Goal: Information Seeking & Learning: Learn about a topic

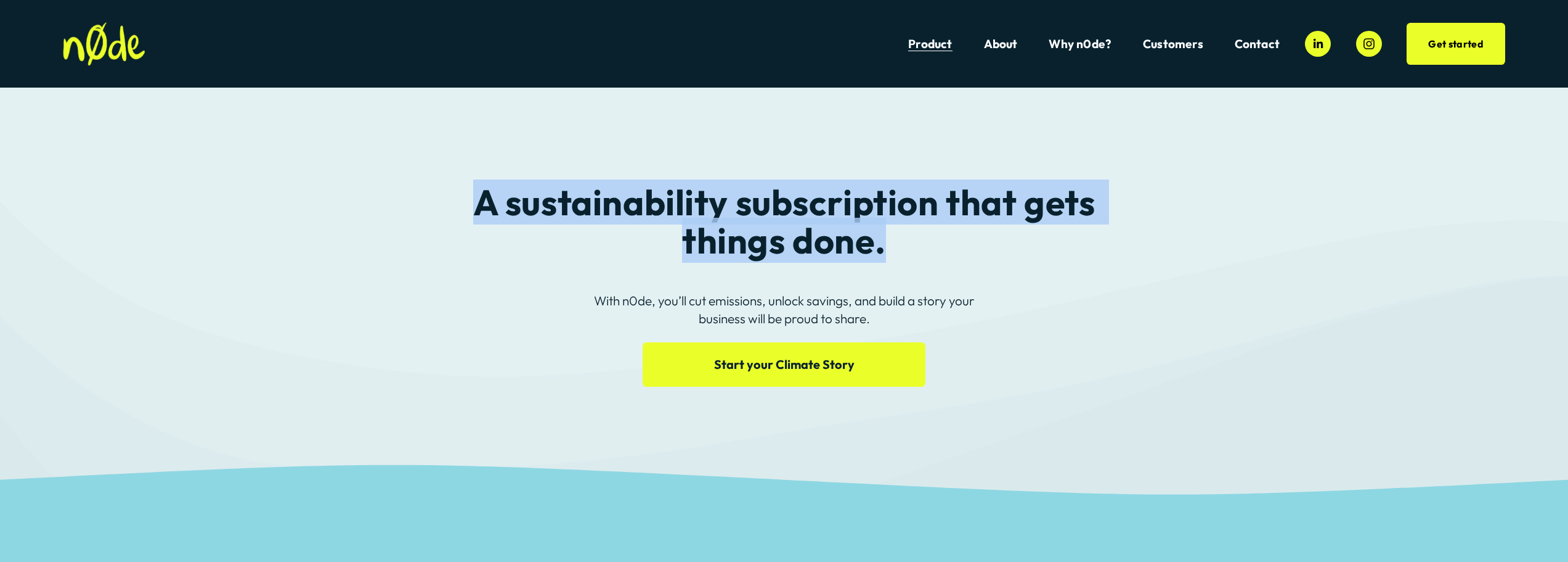
drag, startPoint x: 475, startPoint y: 216, endPoint x: 966, endPoint y: 242, distance: 491.7
click at [966, 242] on div "A sustainability subscription that gets things done. With n0de, you’ll cut emis…" at bounding box center [784, 276] width 1568 height 272
click at [966, 242] on h2 "A sustainability subscription that gets things done." at bounding box center [784, 221] width 645 height 76
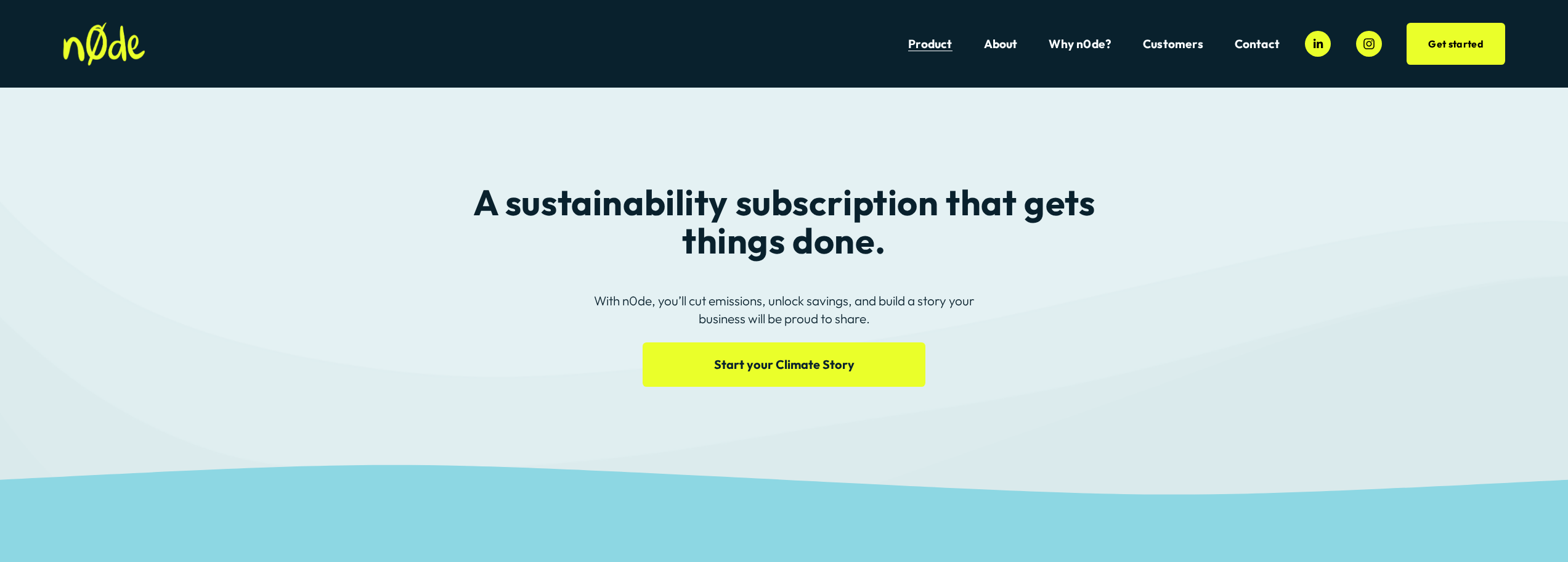
click at [1007, 45] on link "About" at bounding box center [1001, 44] width 34 height 17
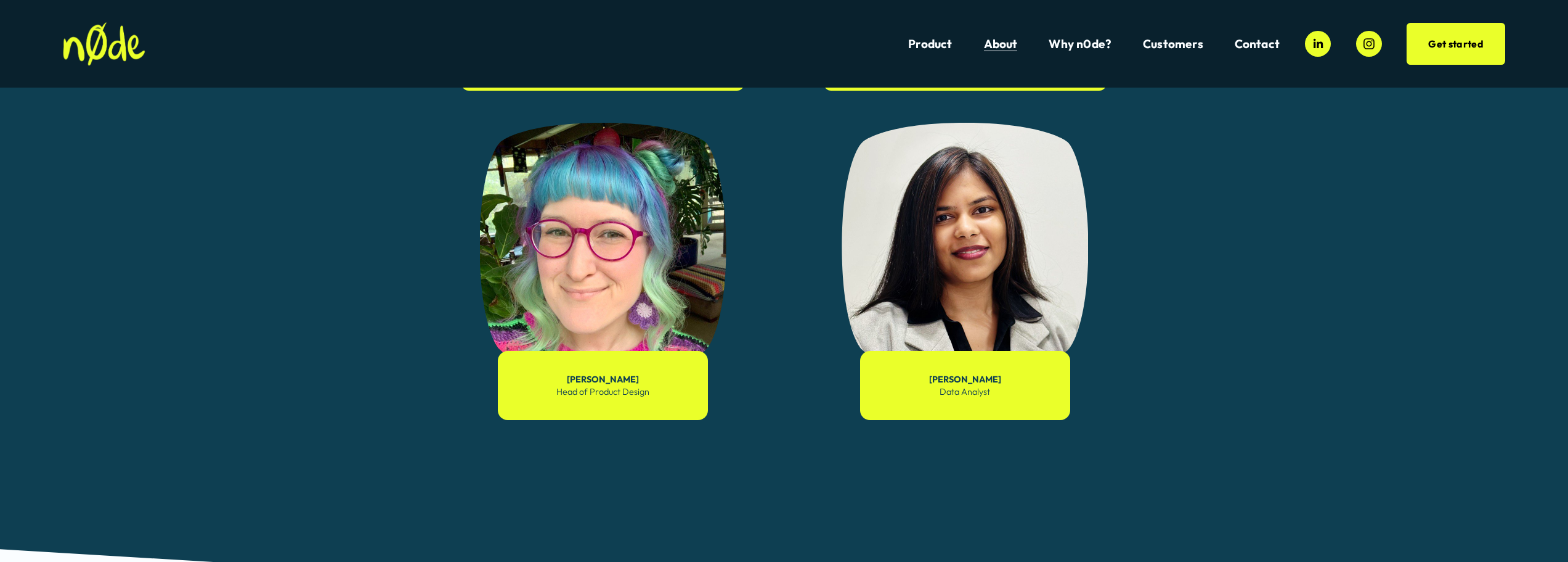
scroll to position [1202, 0]
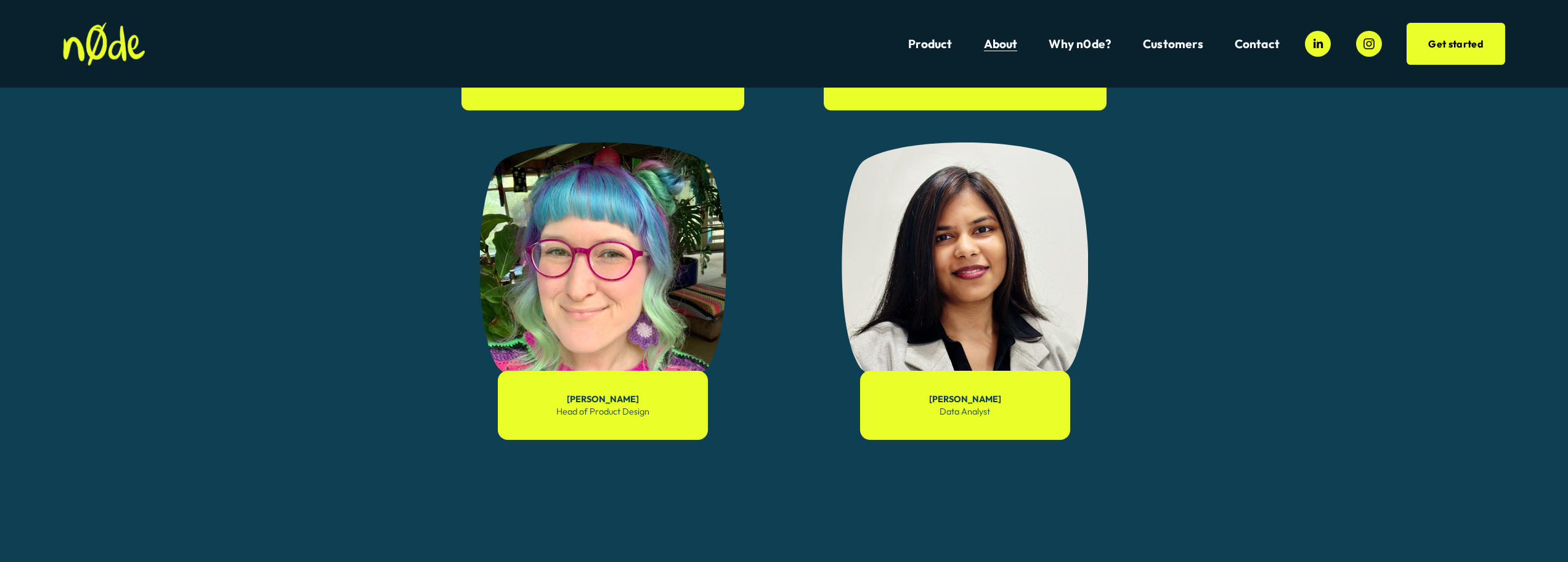
click at [1089, 49] on link "Why n0de?" at bounding box center [1080, 44] width 63 height 17
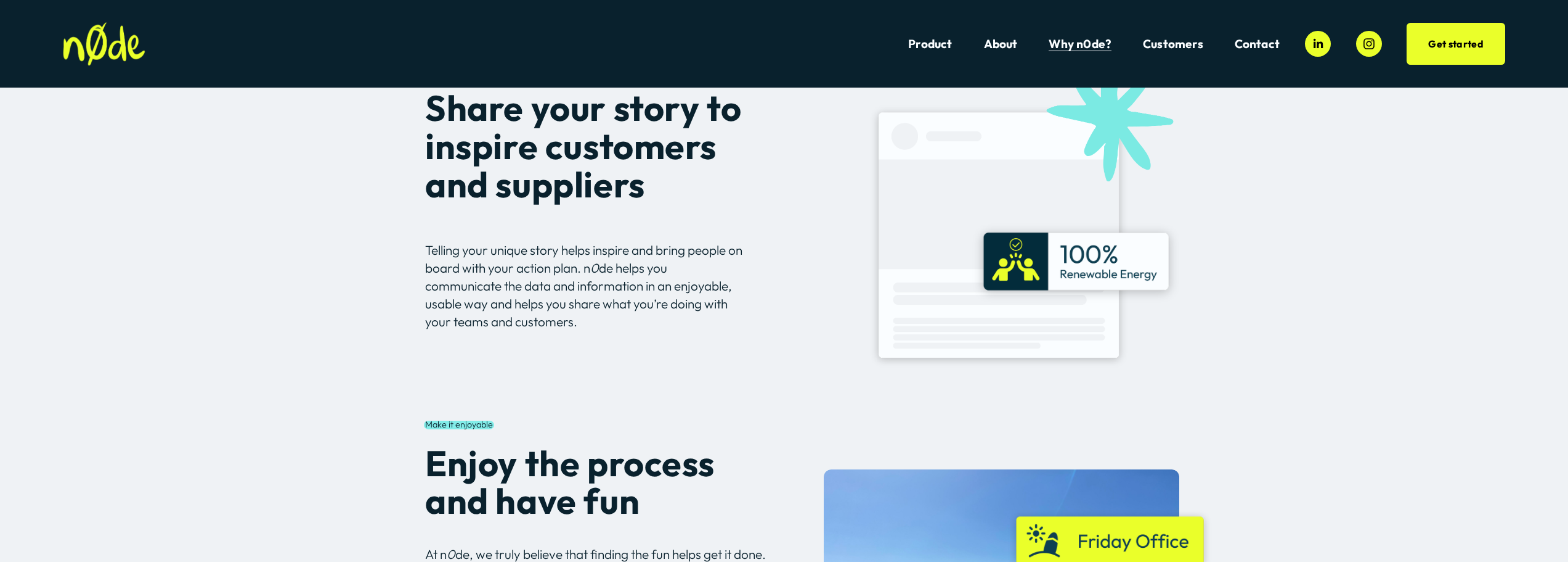
scroll to position [2127, 0]
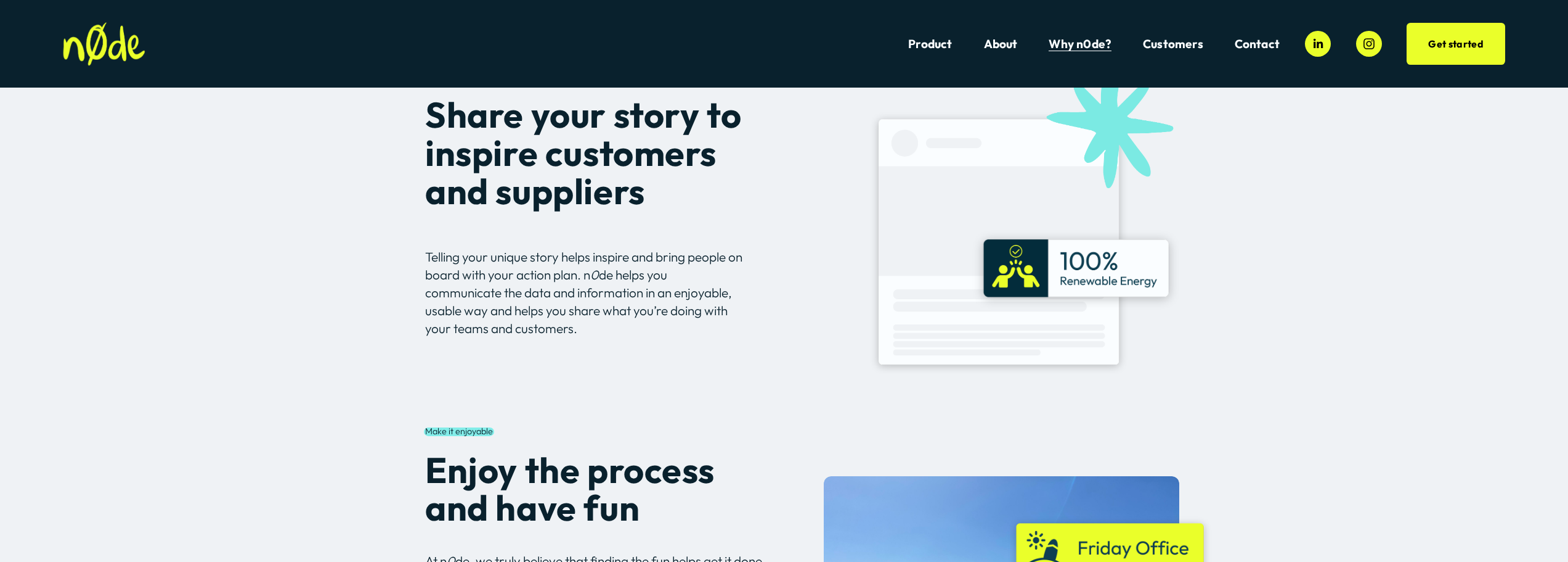
click at [1179, 42] on span "Customers" at bounding box center [1173, 44] width 60 height 14
click at [1169, 42] on span "Customers" at bounding box center [1173, 44] width 60 height 14
click at [0, 0] on span "Dillicious" at bounding box center [0, 0] width 0 height 0
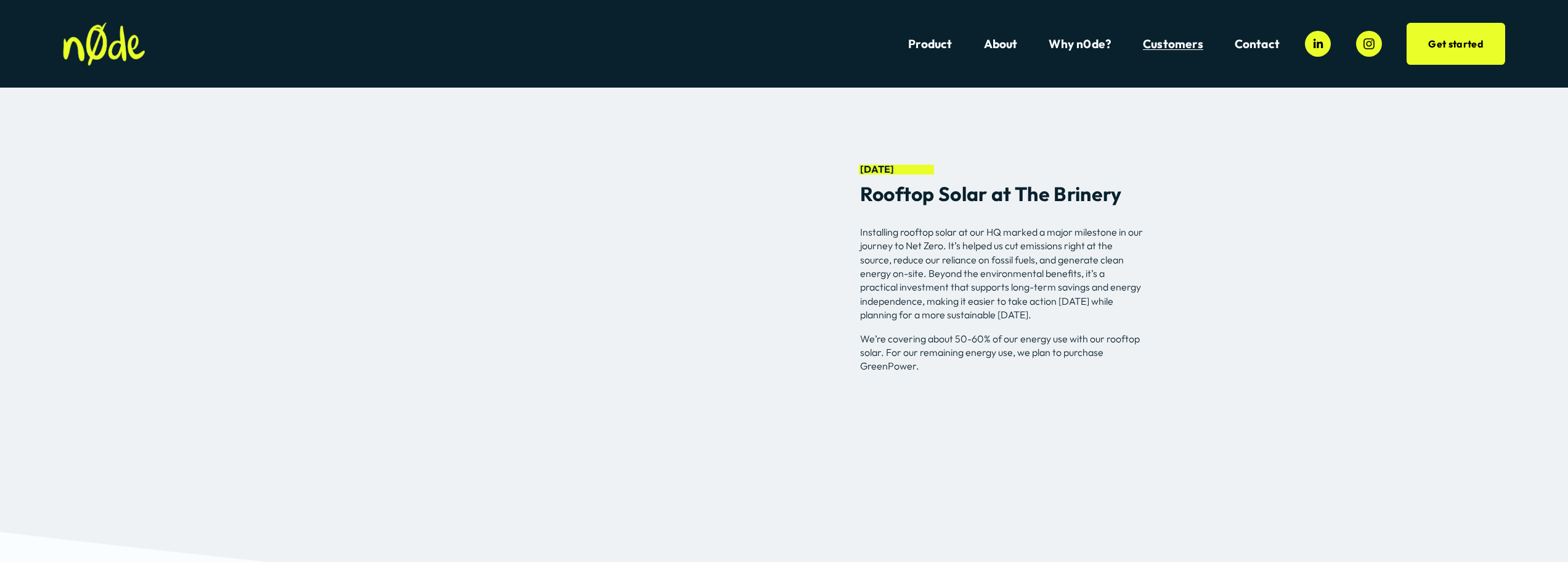
scroll to position [4639, 0]
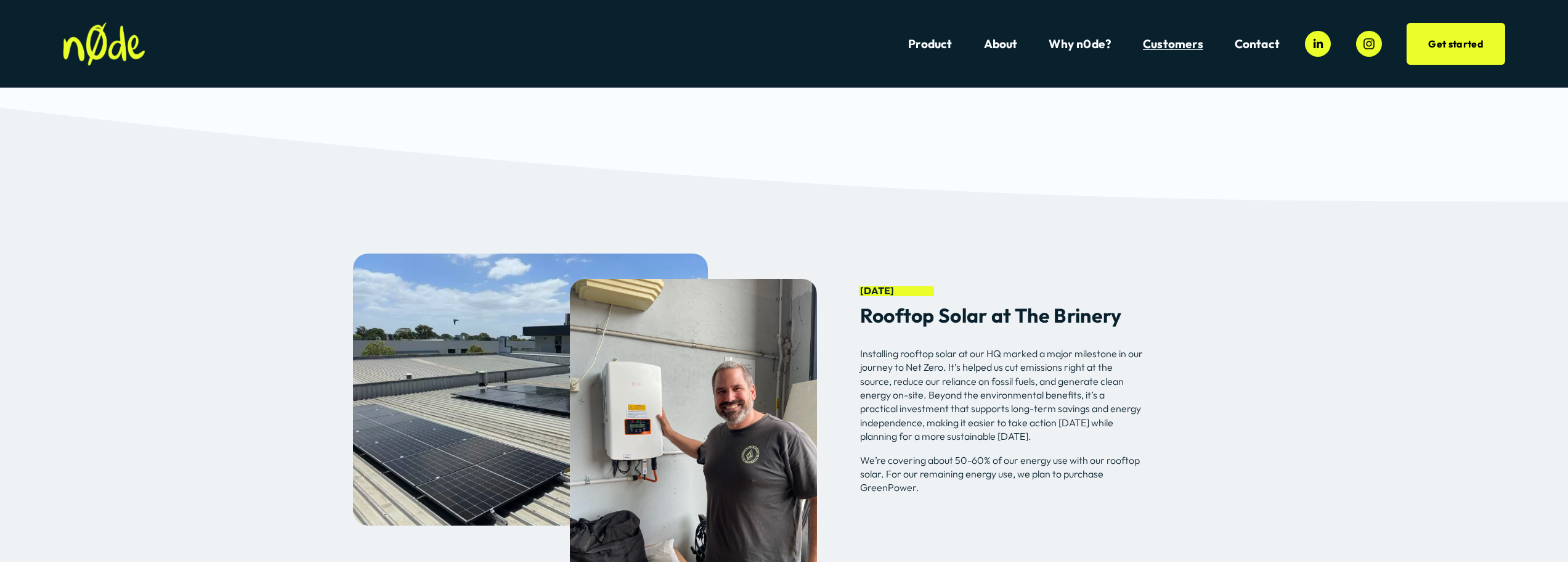
click at [101, 48] on img at bounding box center [104, 44] width 83 height 44
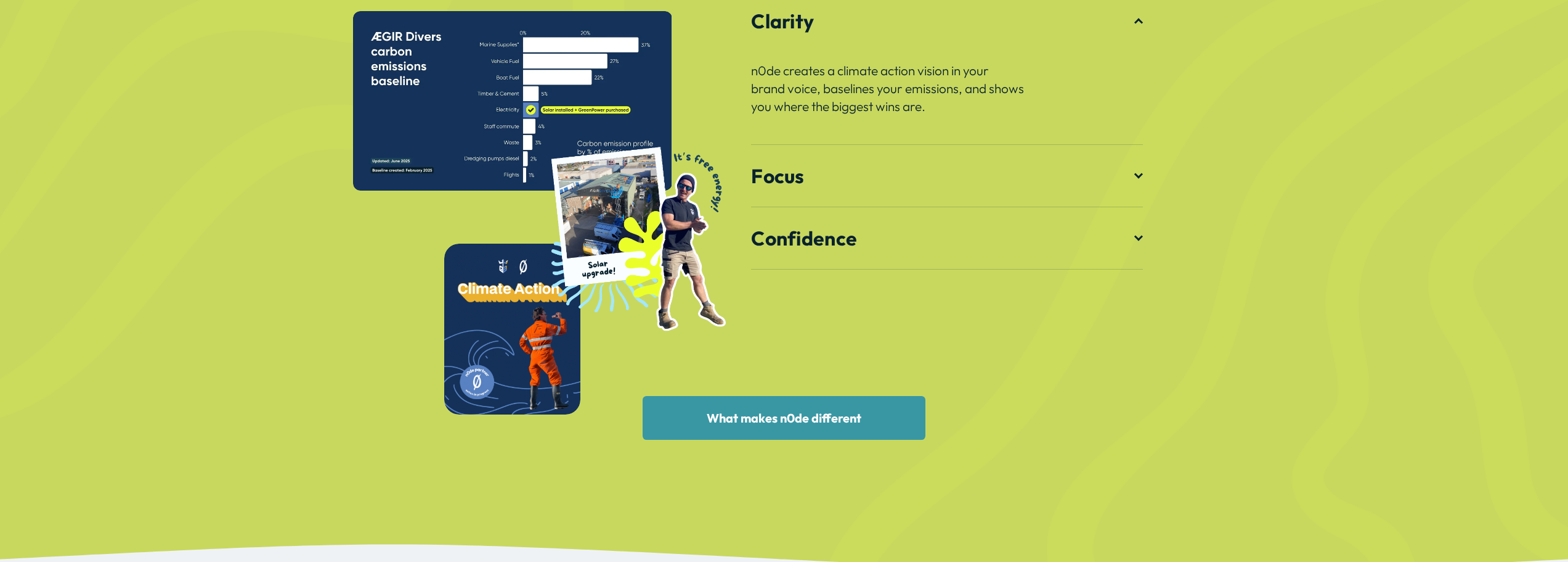
scroll to position [2050, 0]
click at [1132, 171] on span "Focus" at bounding box center [943, 176] width 383 height 25
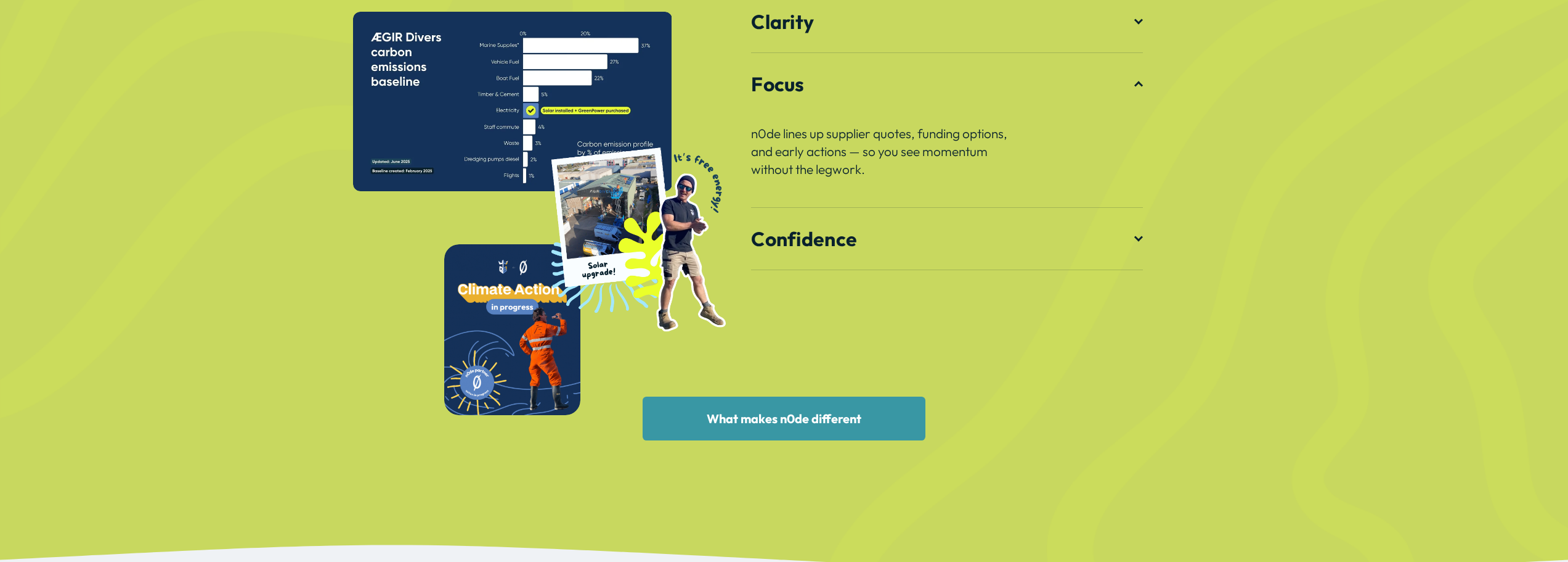
click at [1144, 245] on div at bounding box center [784, 178] width 1568 height 525
click at [1140, 241] on div at bounding box center [1138, 236] width 9 height 9
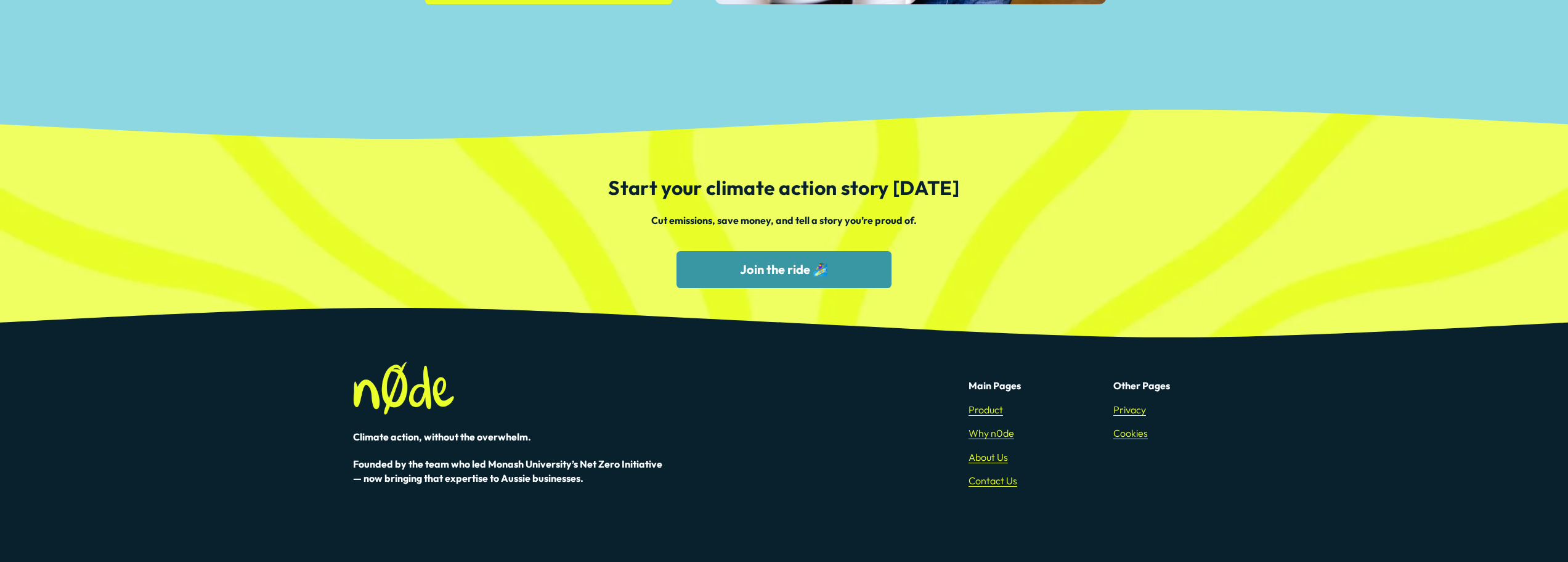
scroll to position [3931, 0]
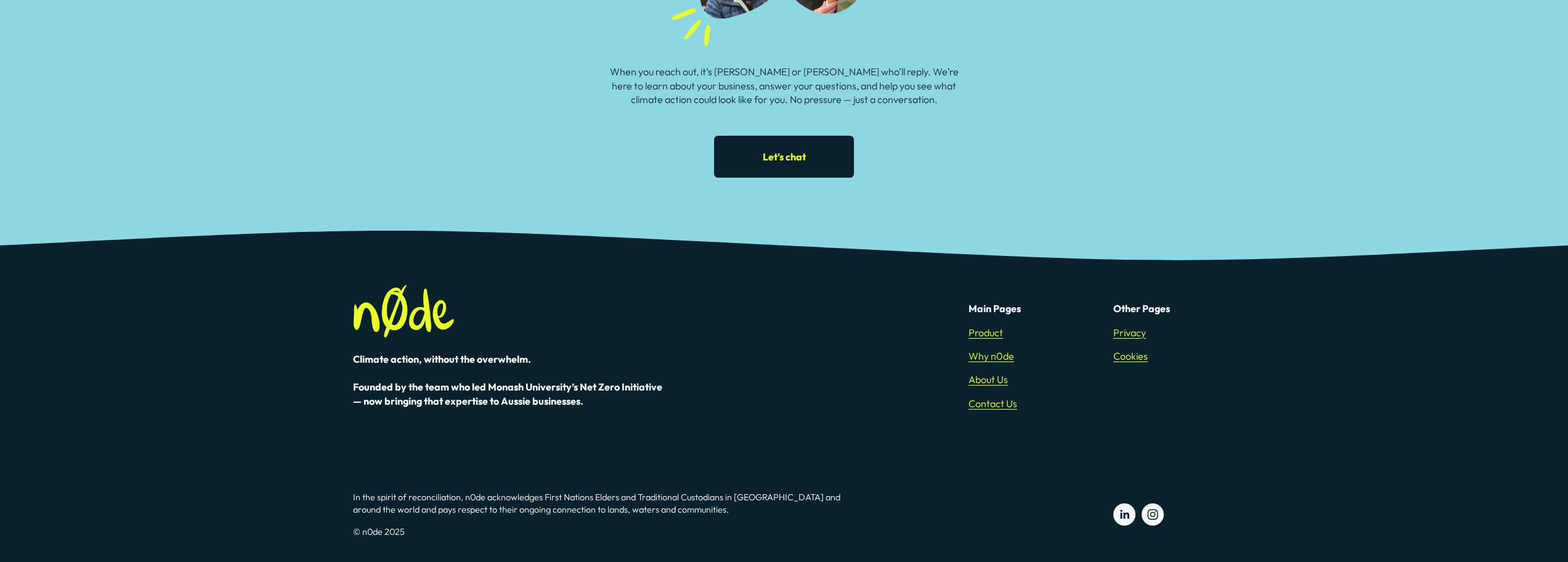
scroll to position [2307, 0]
